Goal: Task Accomplishment & Management: Manage account settings

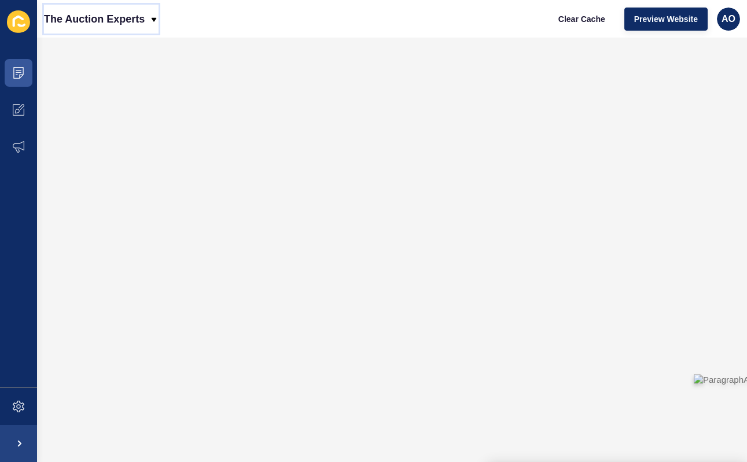
click at [154, 17] on icon at bounding box center [154, 19] width 5 height 4
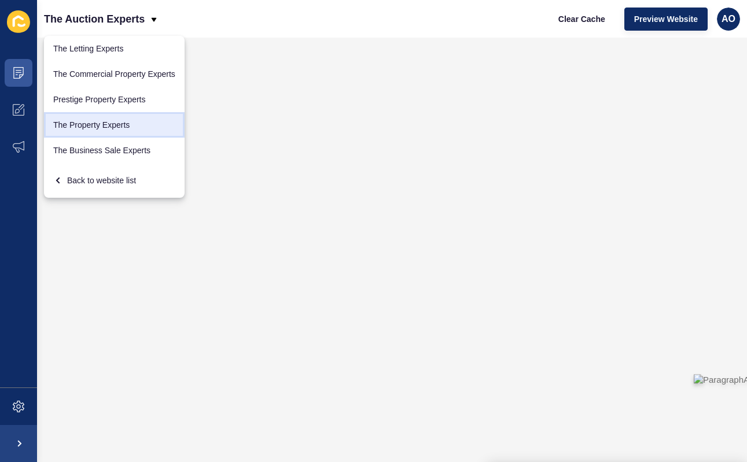
click at [140, 119] on link "The Property Experts" at bounding box center [114, 124] width 141 height 25
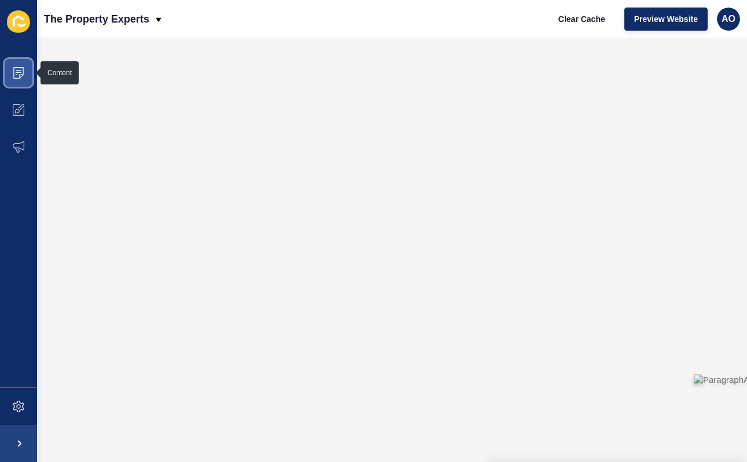
click at [16, 77] on icon at bounding box center [19, 73] width 12 height 12
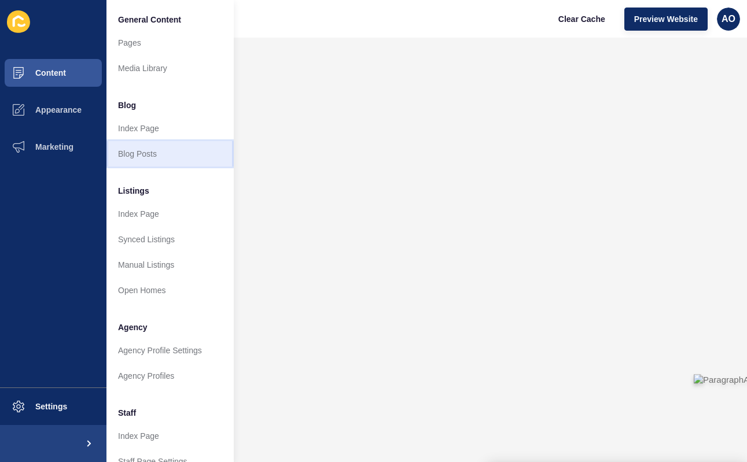
click at [139, 149] on link "Blog Posts" at bounding box center [169, 153] width 127 height 25
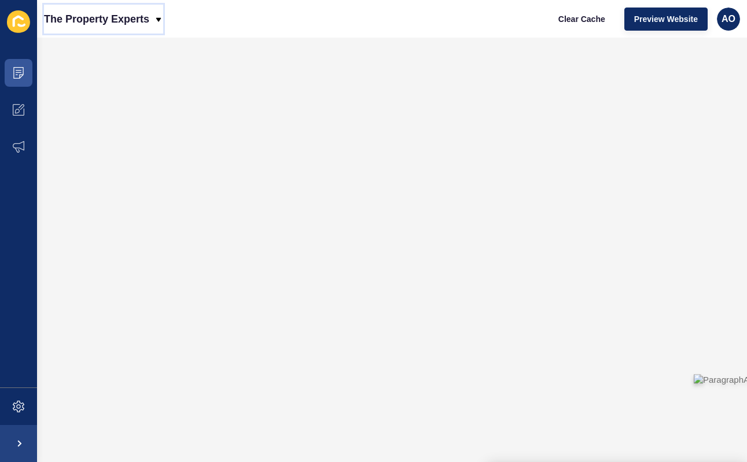
click at [158, 18] on icon at bounding box center [158, 19] width 5 height 4
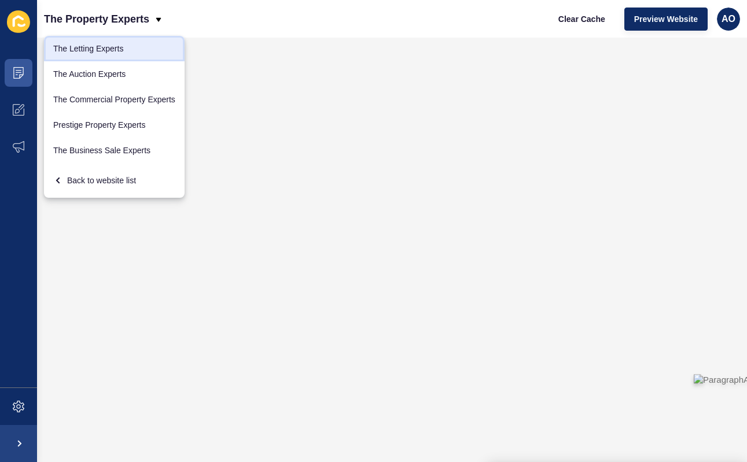
click at [137, 50] on link "The Letting Experts" at bounding box center [114, 48] width 141 height 25
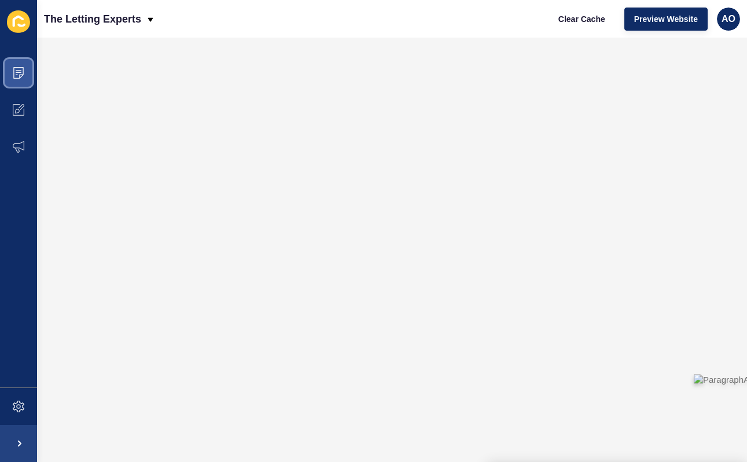
click at [20, 75] on icon at bounding box center [19, 73] width 12 height 12
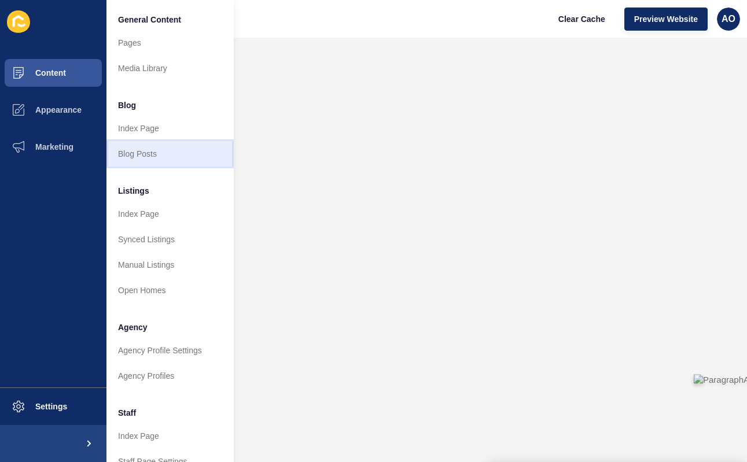
click at [147, 153] on link "Blog Posts" at bounding box center [169, 153] width 127 height 25
